Goal: Find specific page/section: Find specific page/section

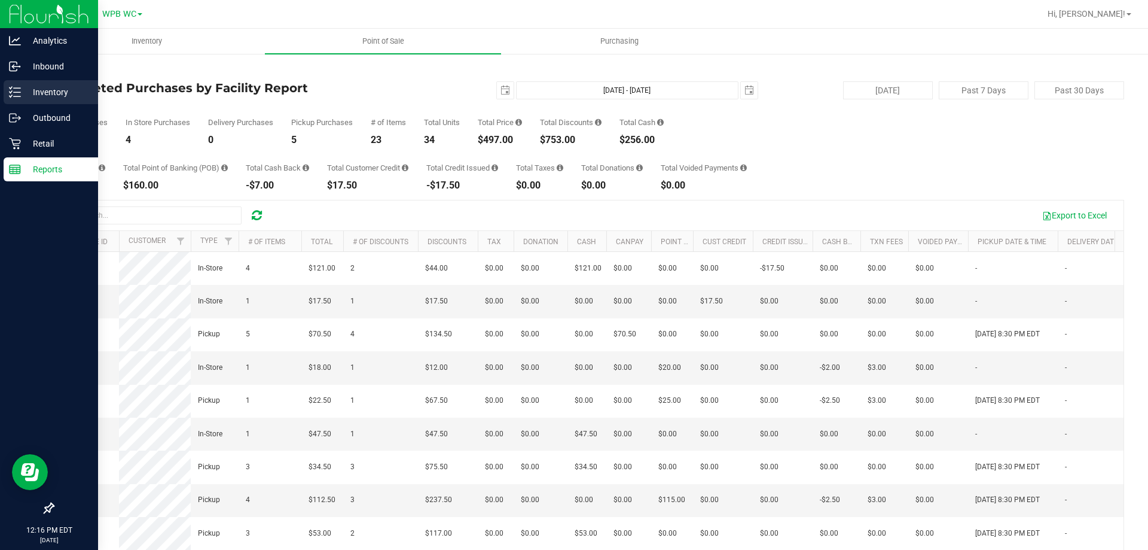
click at [28, 88] on p "Inventory" at bounding box center [57, 92] width 72 height 14
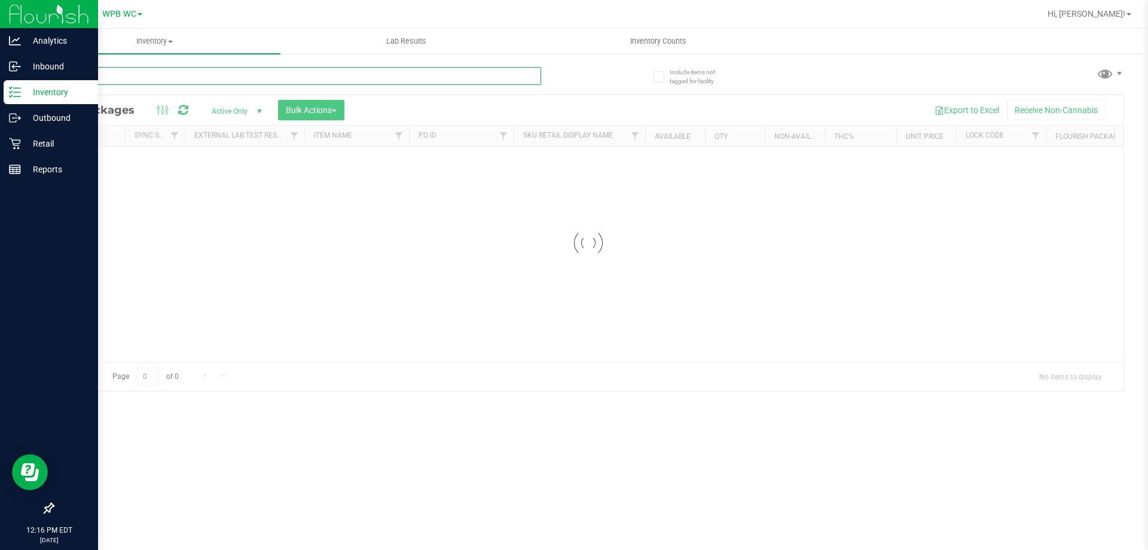
click at [114, 69] on input "text" at bounding box center [297, 76] width 489 height 18
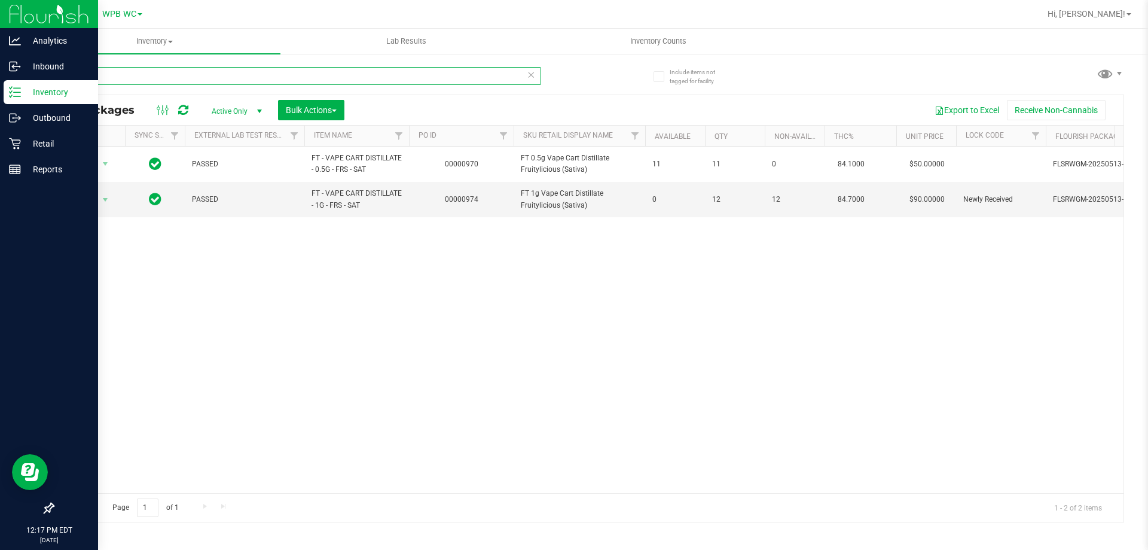
type input "frs"
click at [25, 182] on link "Reports" at bounding box center [49, 170] width 98 height 26
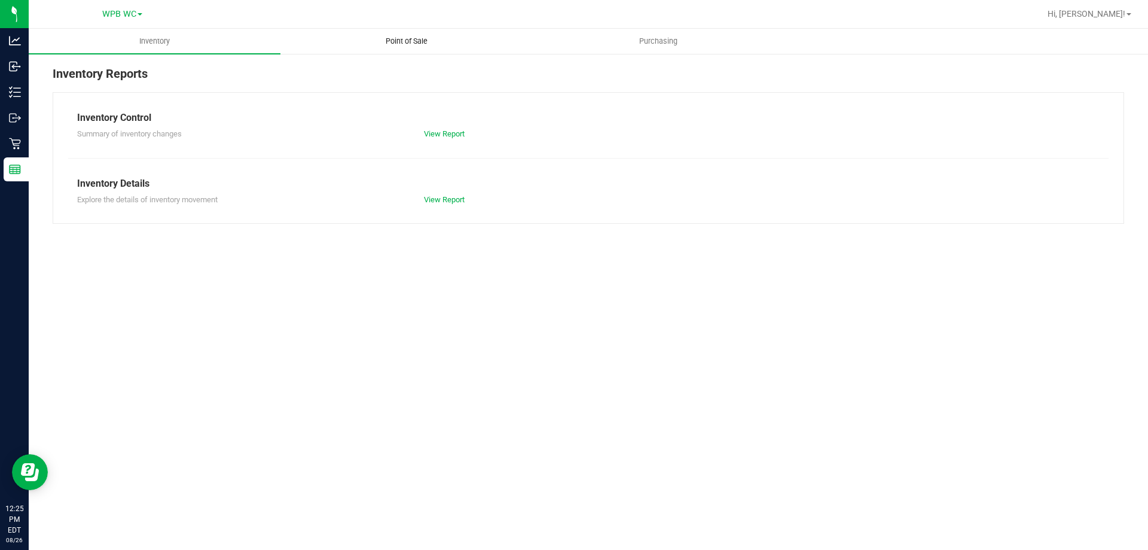
click at [391, 42] on span "Point of Sale" at bounding box center [407, 41] width 74 height 11
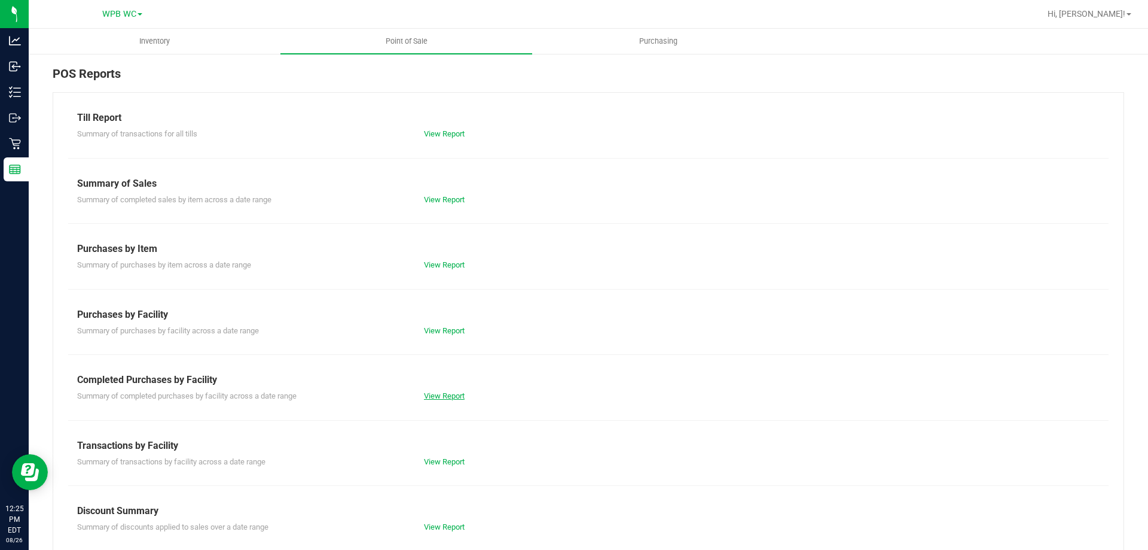
click at [438, 395] on link "View Report" at bounding box center [444, 395] width 41 height 9
